Goal: Task Accomplishment & Management: Use online tool/utility

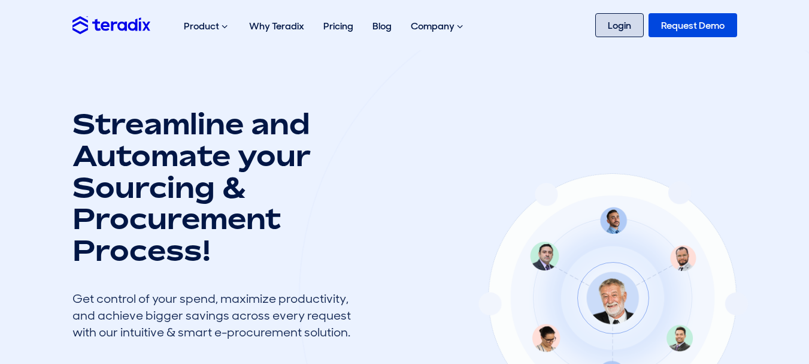
click at [606, 19] on link "Login" at bounding box center [619, 25] width 49 height 24
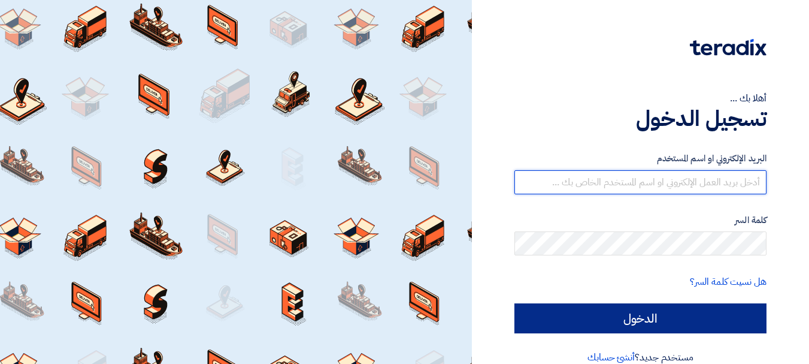
type input "[EMAIL_ADDRESS][DOMAIN_NAME]"
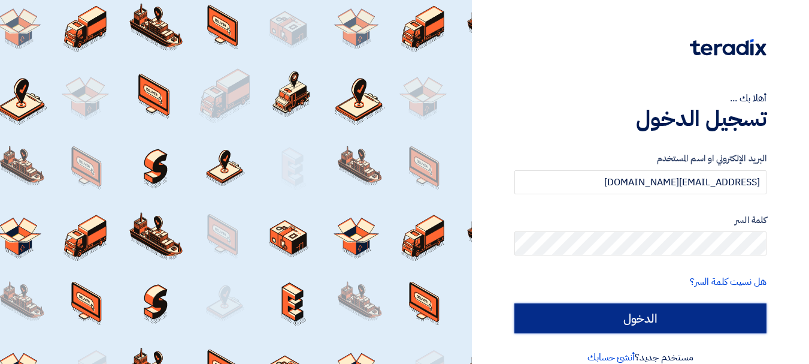
click at [565, 306] on input "الدخول" at bounding box center [641, 318] width 252 height 30
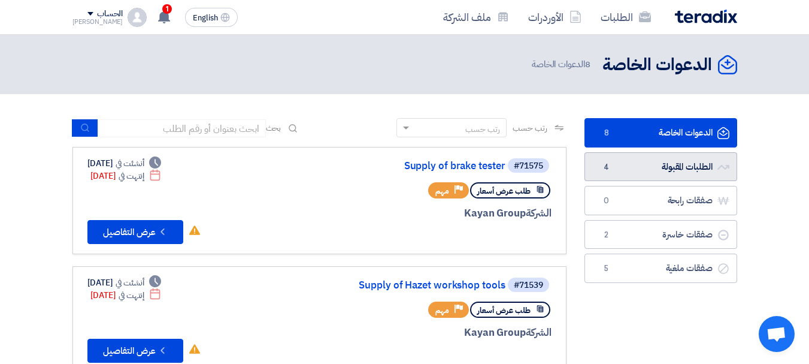
click at [622, 152] on link "الطلبات المقبولة الطلبات المقبولة 4" at bounding box center [661, 166] width 153 height 29
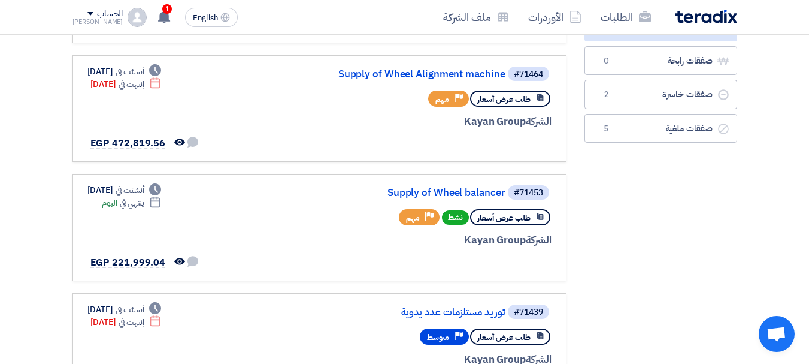
scroll to position [219, 0]
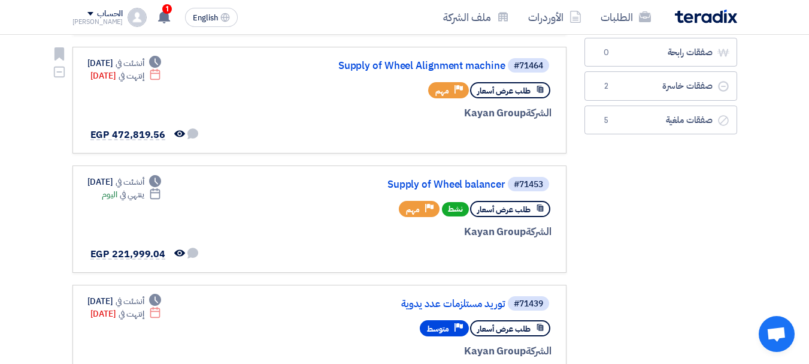
click at [542, 90] on icon at bounding box center [540, 89] width 8 height 8
